Goal: Information Seeking & Learning: Learn about a topic

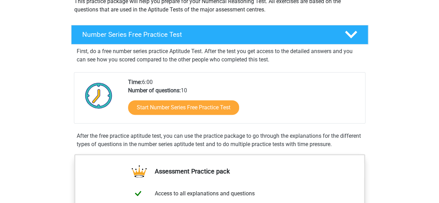
scroll to position [101, 0]
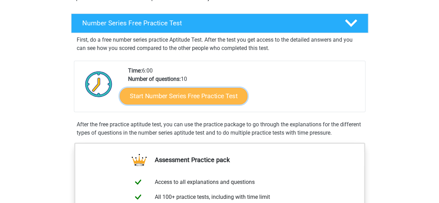
click at [146, 93] on link "Start Number Series Free Practice Test" at bounding box center [184, 95] width 128 height 17
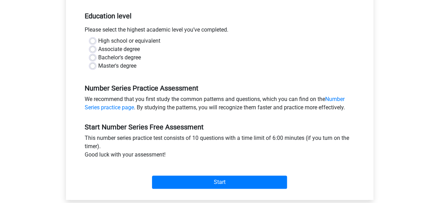
scroll to position [139, 0]
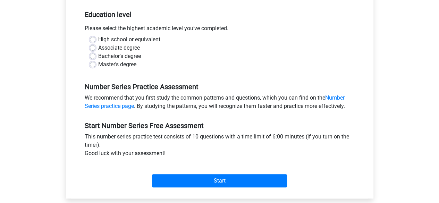
click at [98, 64] on label "Master's degree" at bounding box center [117, 64] width 38 height 8
click at [90, 64] on input "Master's degree" at bounding box center [93, 63] width 6 height 7
radio input "true"
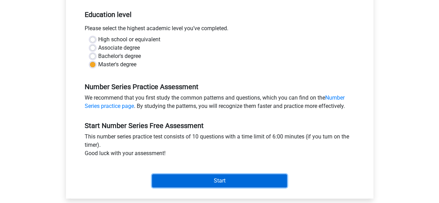
click at [172, 178] on input "Start" at bounding box center [219, 180] width 135 height 13
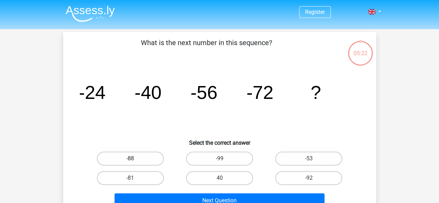
click at [153, 161] on label "-88" at bounding box center [130, 159] width 67 height 14
click at [135, 161] on input "-88" at bounding box center [132, 160] width 5 height 5
radio input "true"
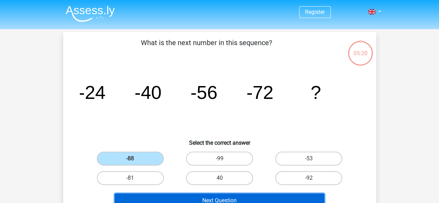
click at [219, 198] on button "Next Question" at bounding box center [219, 200] width 210 height 15
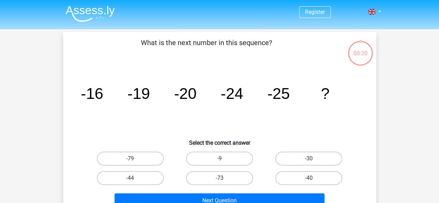
scroll to position [32, 0]
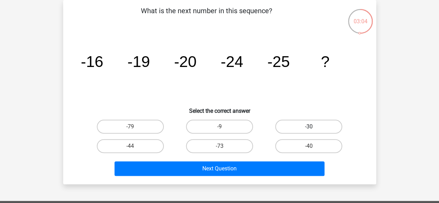
click at [315, 125] on label "-30" at bounding box center [308, 127] width 67 height 14
click at [313, 127] on input "-30" at bounding box center [311, 129] width 5 height 5
radio input "true"
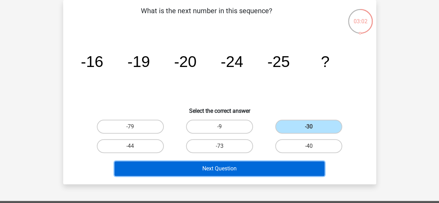
click at [321, 167] on button "Next Question" at bounding box center [219, 168] width 210 height 15
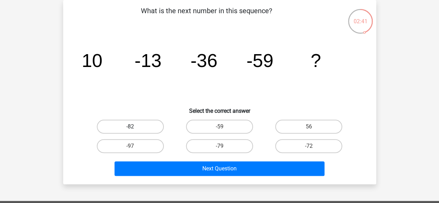
click at [145, 128] on label "-82" at bounding box center [130, 127] width 67 height 14
click at [135, 128] on input "-82" at bounding box center [132, 129] width 5 height 5
radio input "true"
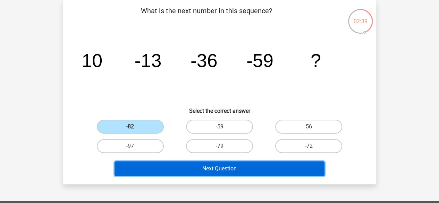
click at [221, 167] on button "Next Question" at bounding box center [219, 168] width 210 height 15
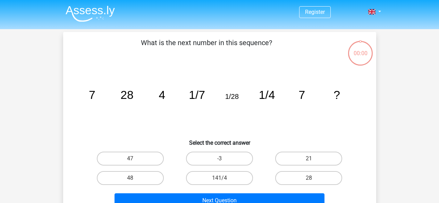
scroll to position [32, 0]
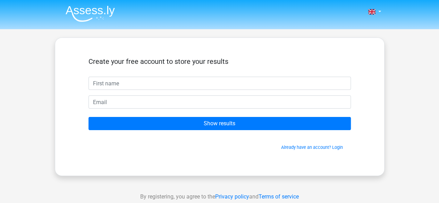
click at [306, 84] on input "text" at bounding box center [219, 83] width 262 height 13
type input "Bledja"
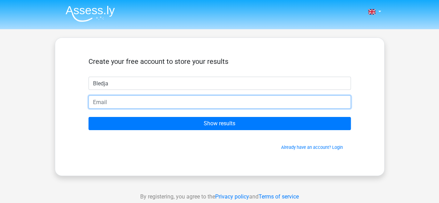
click at [154, 105] on input "email" at bounding box center [219, 101] width 262 height 13
type input "[EMAIL_ADDRESS][DOMAIN_NAME]"
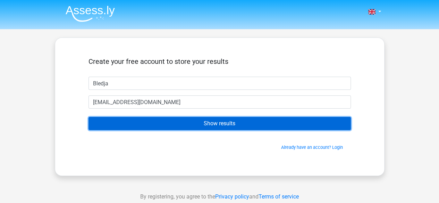
click at [150, 125] on input "Show results" at bounding box center [219, 123] width 262 height 13
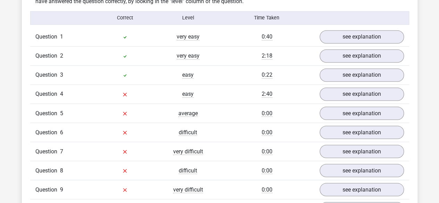
scroll to position [551, 0]
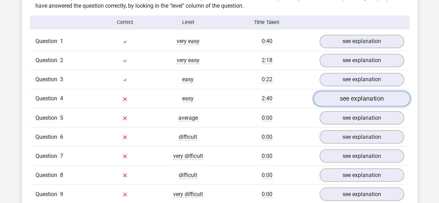
click at [367, 94] on link "see explanation" at bounding box center [361, 98] width 97 height 15
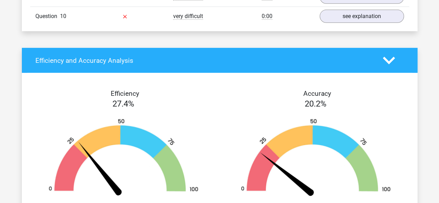
scroll to position [1110, 0]
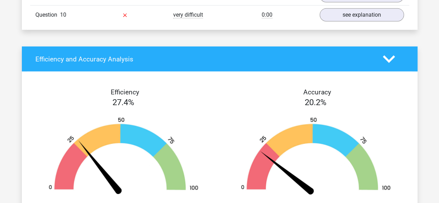
click at [241, 100] on div "20.2%" at bounding box center [315, 102] width 192 height 12
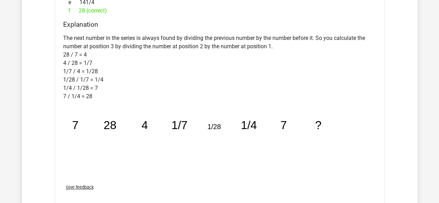
scroll to position [791, 0]
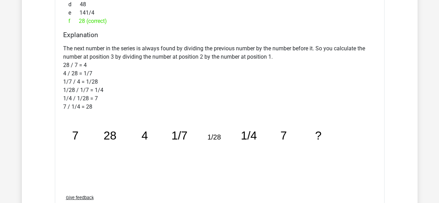
click at [343, 135] on div "The next number in the series is always found by dividing the previous number b…" at bounding box center [219, 115] width 313 height 147
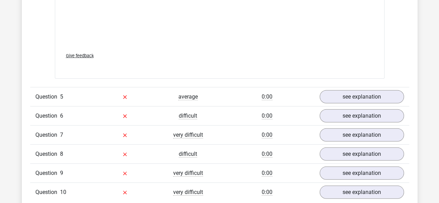
scroll to position [958, 0]
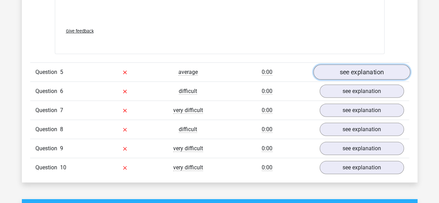
click at [329, 70] on link "see explanation" at bounding box center [361, 71] width 97 height 15
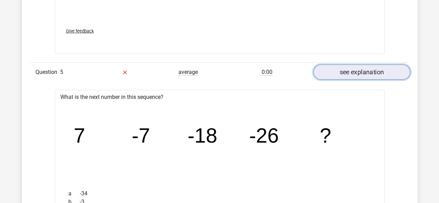
click at [382, 71] on link "see explanation" at bounding box center [361, 71] width 97 height 15
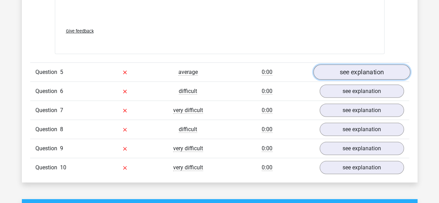
click at [382, 71] on link "see explanation" at bounding box center [361, 71] width 97 height 15
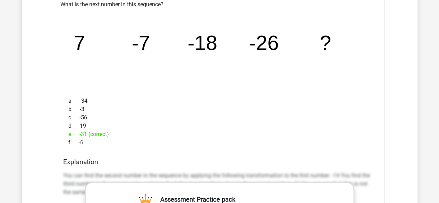
scroll to position [1018, 0]
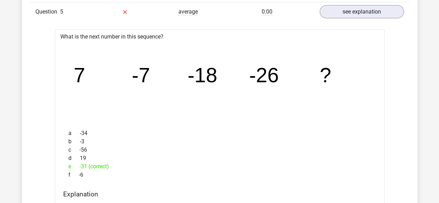
click at [336, 151] on div "c -56" at bounding box center [219, 150] width 313 height 8
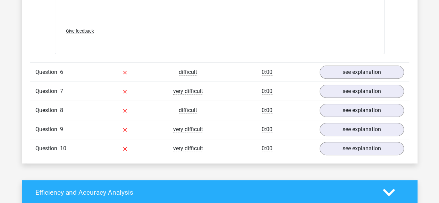
scroll to position [1406, 0]
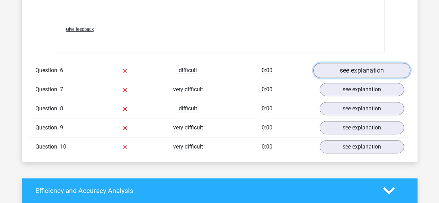
click at [337, 71] on link "see explanation" at bounding box center [361, 70] width 97 height 15
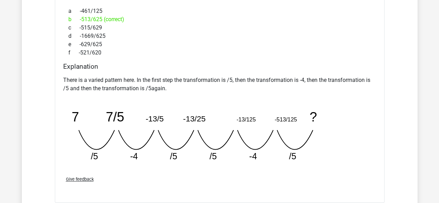
scroll to position [1764, 0]
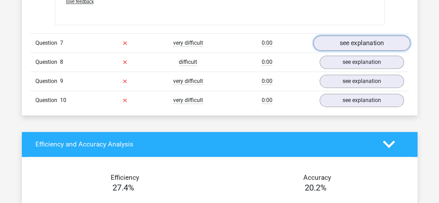
click at [362, 39] on link "see explanation" at bounding box center [361, 42] width 97 height 15
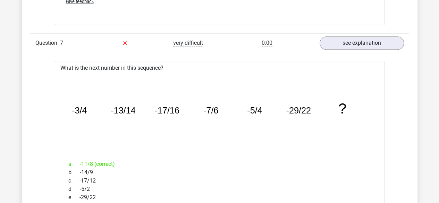
click at [252, 109] on tspan "-5/4" at bounding box center [254, 110] width 15 height 10
click at [77, 105] on tspan "-3/4" at bounding box center [78, 110] width 15 height 10
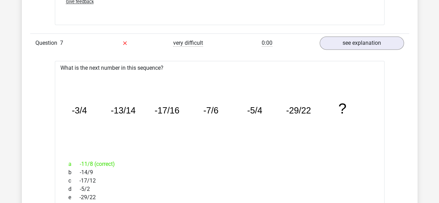
click at [132, 108] on tspan "-13/14" at bounding box center [123, 110] width 25 height 10
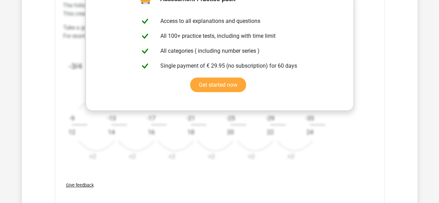
scroll to position [2041, 0]
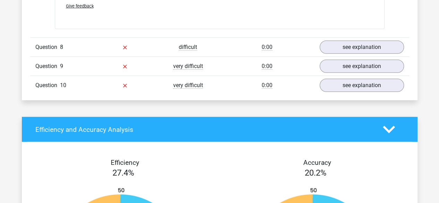
scroll to position [2208, 0]
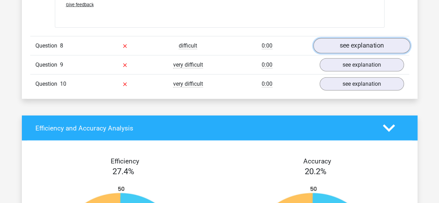
click at [325, 41] on link "see explanation" at bounding box center [361, 45] width 97 height 15
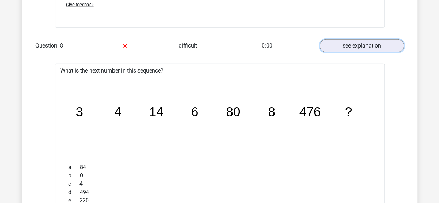
click at [319, 39] on link "see explanation" at bounding box center [361, 45] width 84 height 13
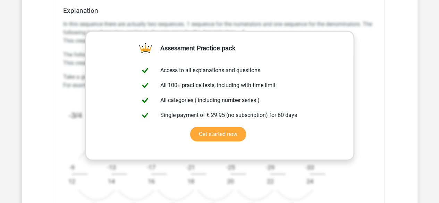
scroll to position [2156, 0]
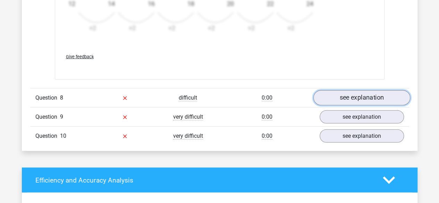
click at [363, 97] on link "see explanation" at bounding box center [361, 97] width 97 height 15
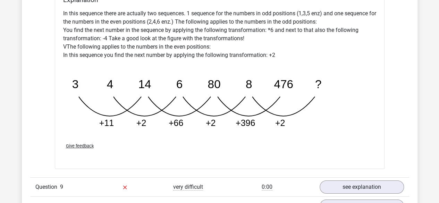
scroll to position [2442, 0]
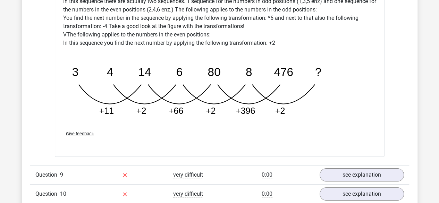
click at [329, 95] on icon "image/svg+xml 3 4 14 6 80 8 476 ? +11 +2 +66 +2 +396 +2" at bounding box center [201, 87] width 277 height 69
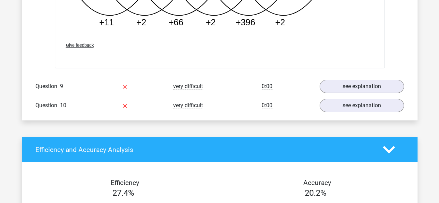
scroll to position [2553, 0]
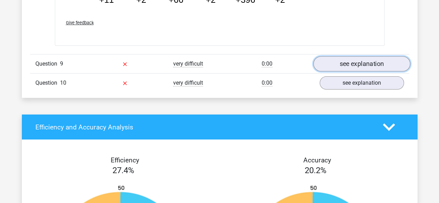
click at [353, 60] on link "see explanation" at bounding box center [361, 63] width 97 height 15
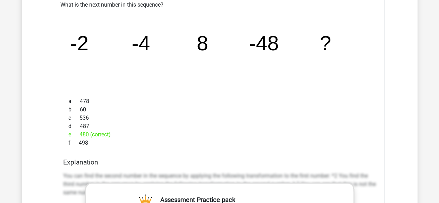
scroll to position [2637, 0]
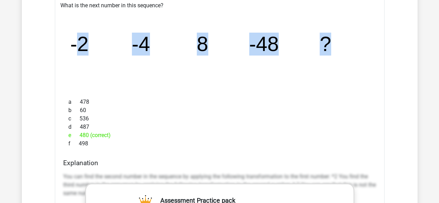
drag, startPoint x: 73, startPoint y: 34, endPoint x: 349, endPoint y: 46, distance: 275.5
click at [349, 46] on icon "image/svg+xml -2 -4 8 -48 ?" at bounding box center [219, 50] width 307 height 77
copy g "2 -4 8 -48 ?"
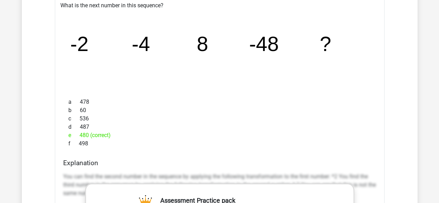
click at [277, 106] on div "b 60" at bounding box center [219, 110] width 313 height 8
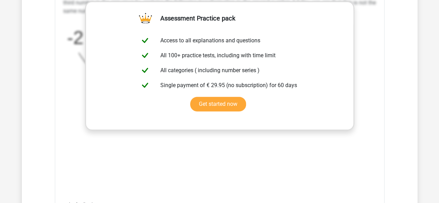
scroll to position [2886, 0]
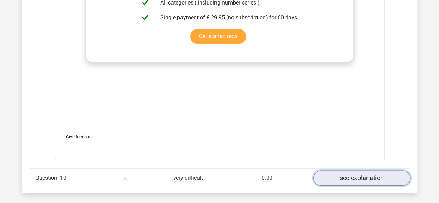
click at [338, 174] on link "see explanation" at bounding box center [361, 177] width 97 height 15
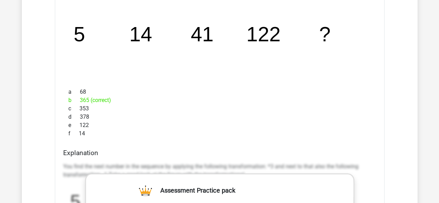
scroll to position [3094, 0]
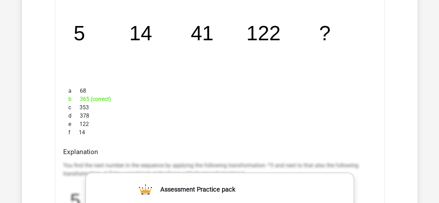
click at [294, 113] on div "d 378" at bounding box center [219, 116] width 313 height 8
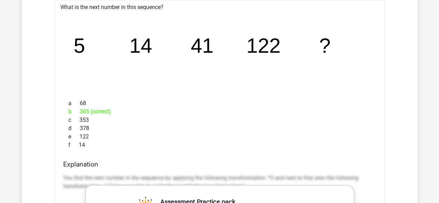
scroll to position [3080, 0]
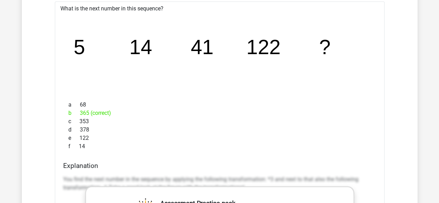
click at [300, 98] on div "a 68 b 365 (correct) c 353 d 378 e 122 f 14" at bounding box center [219, 125] width 313 height 55
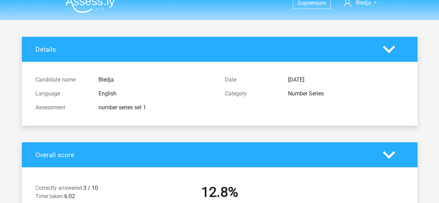
scroll to position [0, 0]
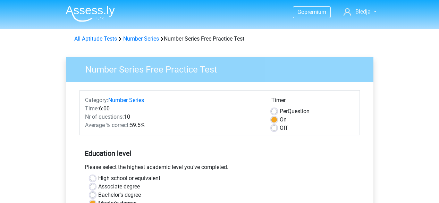
scroll to position [139, 0]
